Goal: Task Accomplishment & Management: Manage account settings

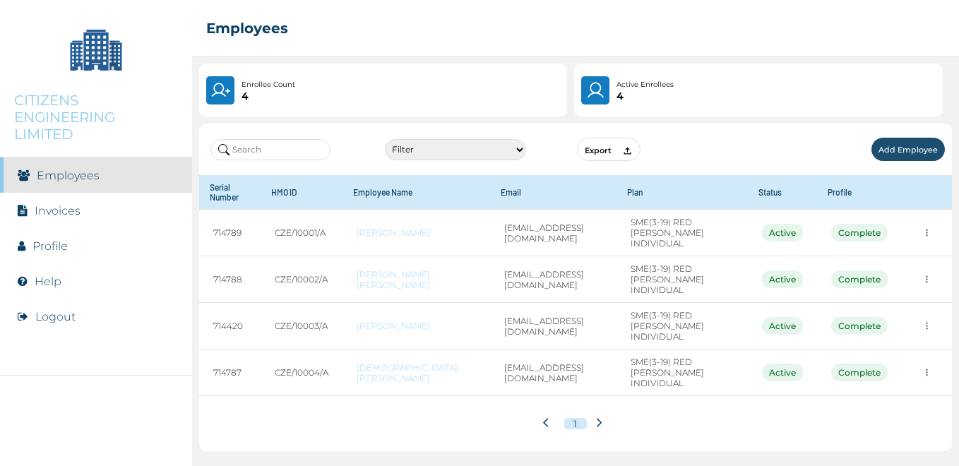
click at [46, 215] on link "Invoices" at bounding box center [58, 210] width 46 height 13
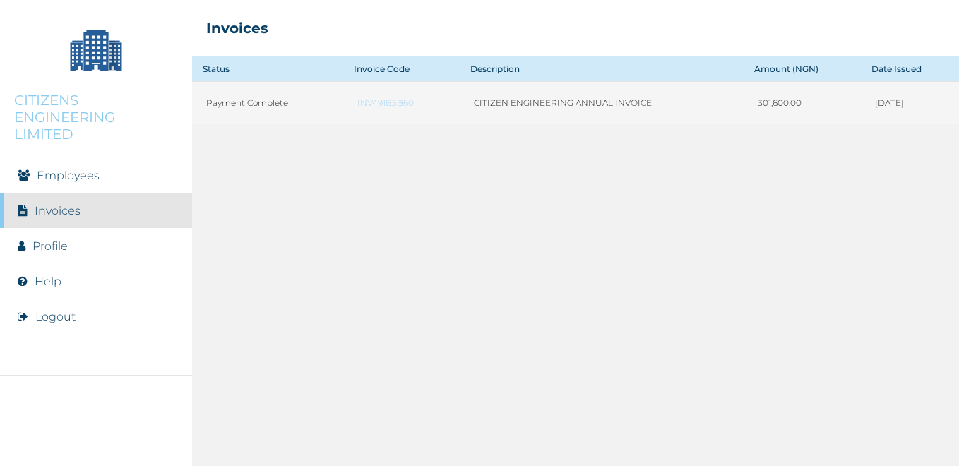
click at [493, 112] on td "CITIZEN ENGINEERING ANNUAL INVOICE" at bounding box center [602, 103] width 284 height 42
click at [489, 102] on td "CITIZEN ENGINEERING ANNUAL INVOICE" at bounding box center [602, 103] width 284 height 42
click at [357, 102] on link "INV491B3B60" at bounding box center [401, 102] width 88 height 11
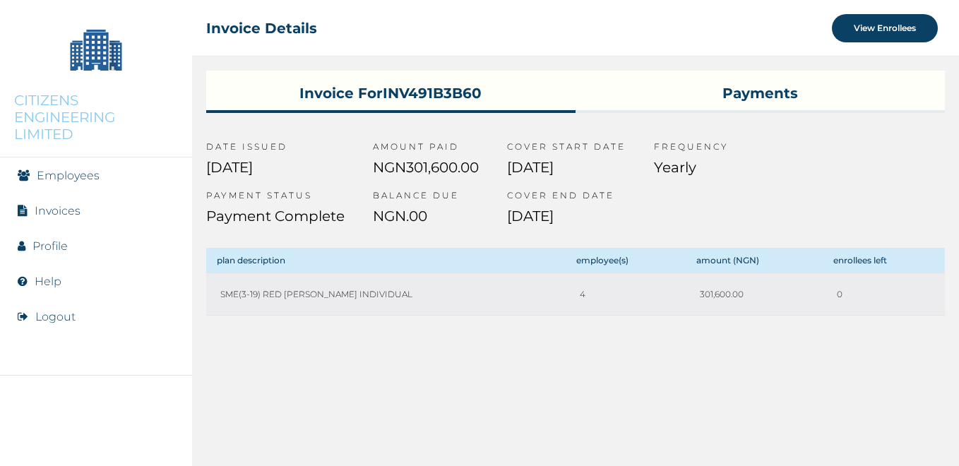
click at [43, 250] on link "Profile" at bounding box center [49, 245] width 35 height 13
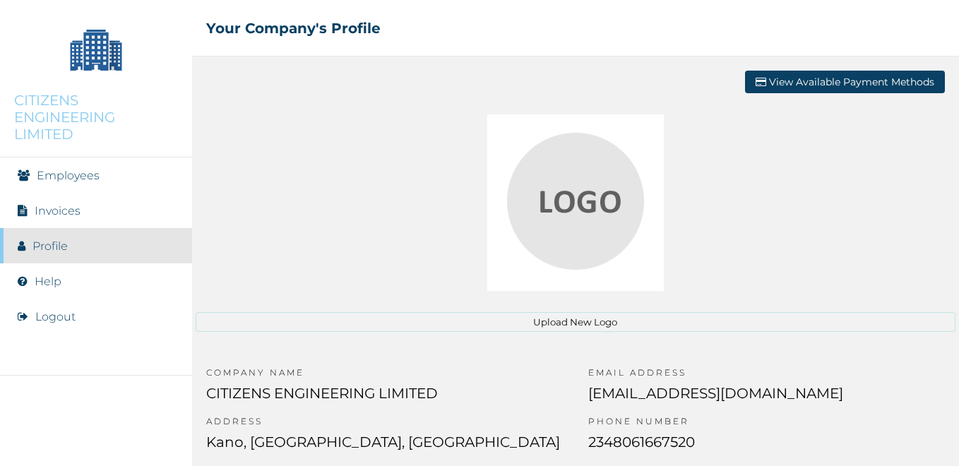
scroll to position [59, 0]
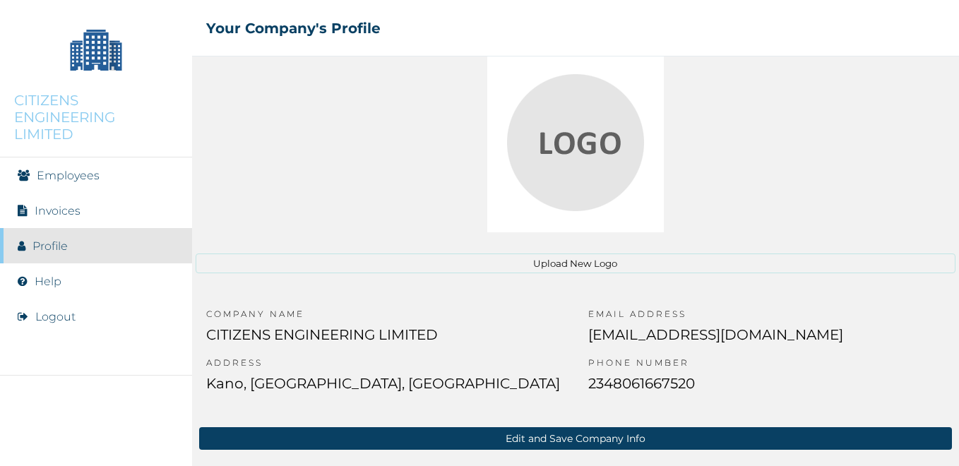
click at [545, 441] on button "Edit and Save Company Info" at bounding box center [575, 438] width 753 height 23
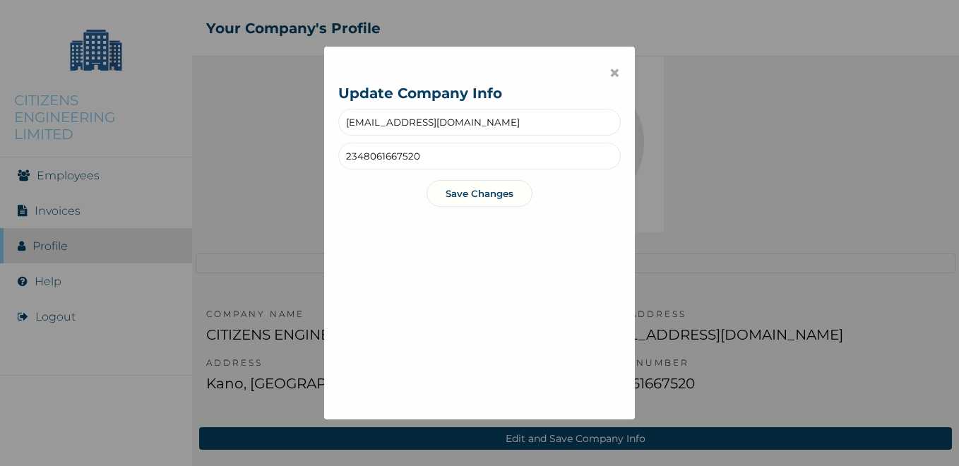
click at [417, 155] on input "2348061667520" at bounding box center [479, 156] width 283 height 27
click at [470, 158] on input "234806166" at bounding box center [479, 156] width 283 height 27
click at [487, 160] on input "234806166" at bounding box center [479, 156] width 283 height 27
click at [468, 155] on input "234806166" at bounding box center [479, 156] width 283 height 27
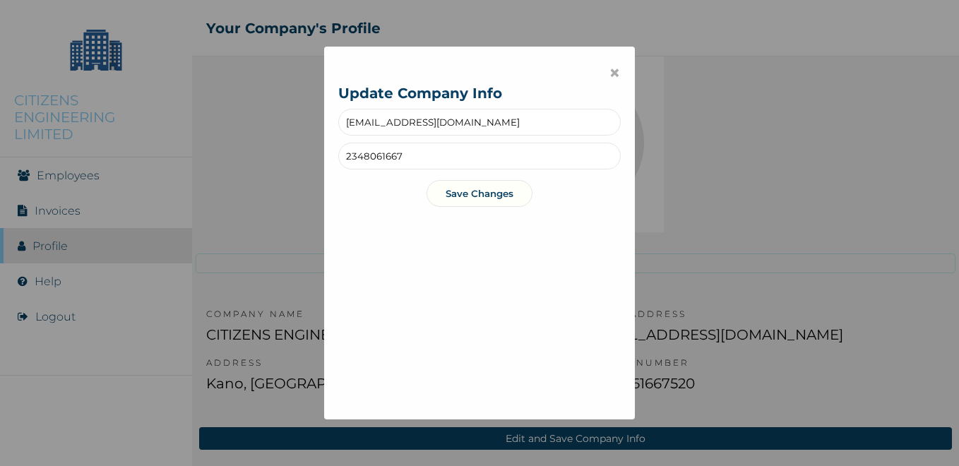
click at [445, 157] on input "2348061667" at bounding box center [479, 156] width 283 height 27
click at [422, 158] on input "2348061667520,09034525159" at bounding box center [479, 156] width 283 height 27
click at [484, 153] on input "2348061667520,2349034525159" at bounding box center [479, 156] width 283 height 27
type input "2348061667520,2349034525159"
click at [482, 196] on button "Save Changes" at bounding box center [480, 193] width 106 height 27
